Goal: Task Accomplishment & Management: Use online tool/utility

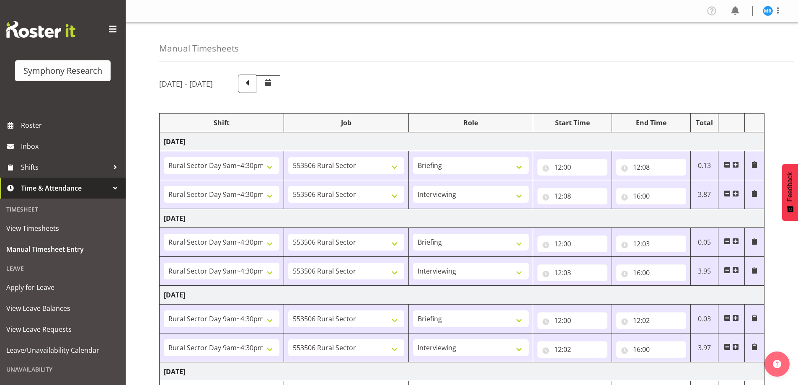
select select "81561"
select select "10587"
select select "81561"
select select "10587"
select select "47"
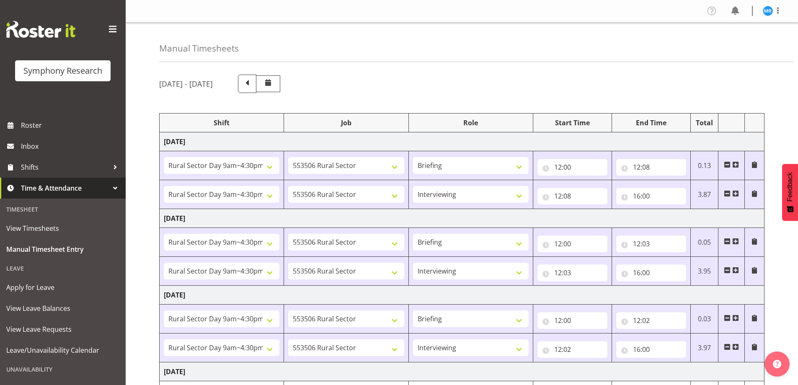
select select "81561"
select select "10587"
select select "81561"
select select "10587"
select select "47"
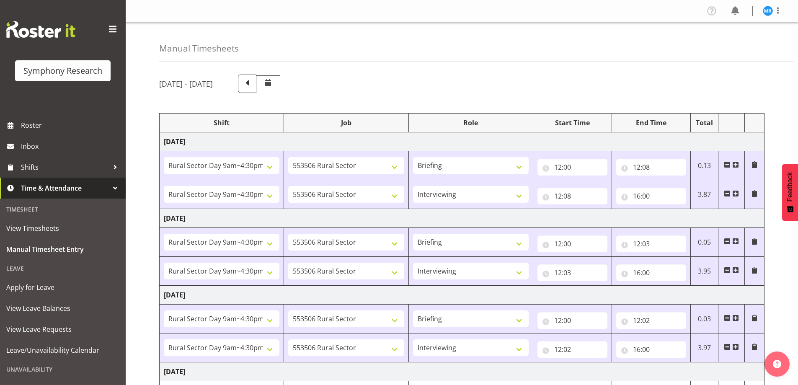
select select "81561"
select select "10587"
select select "81561"
select select "10587"
select select "47"
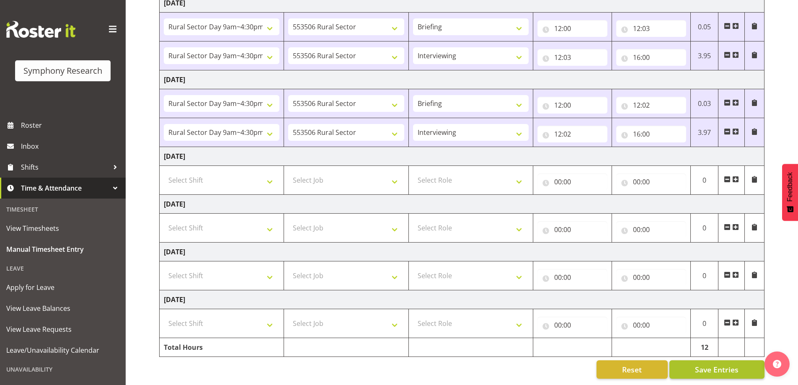
scroll to position [222, 0]
click at [716, 364] on span "Save Entries" at bounding box center [717, 369] width 44 height 11
click at [703, 365] on span "Save Entries" at bounding box center [717, 369] width 44 height 11
